Goal: Task Accomplishment & Management: Manage account settings

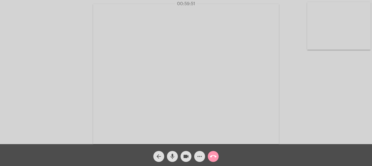
click at [214, 156] on mat-icon "call_end" at bounding box center [213, 156] width 7 height 7
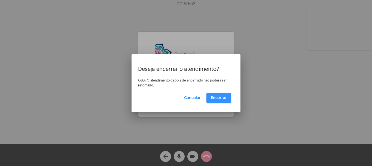
click at [217, 101] on button "Encerrar" at bounding box center [219, 98] width 25 height 10
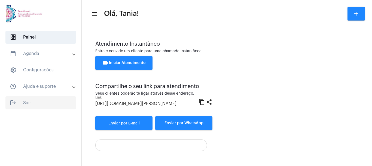
click at [24, 102] on span "logout Sair" at bounding box center [40, 102] width 71 height 13
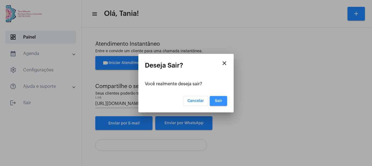
click at [221, 100] on span "Sair" at bounding box center [218, 101] width 7 height 4
